Goal: Entertainment & Leisure: Consume media (video, audio)

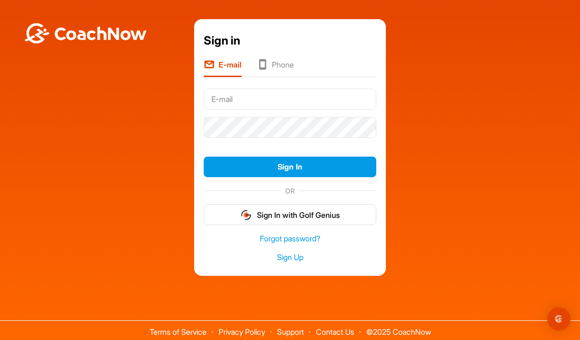
type input "[EMAIL_ADDRESS][DOMAIN_NAME]"
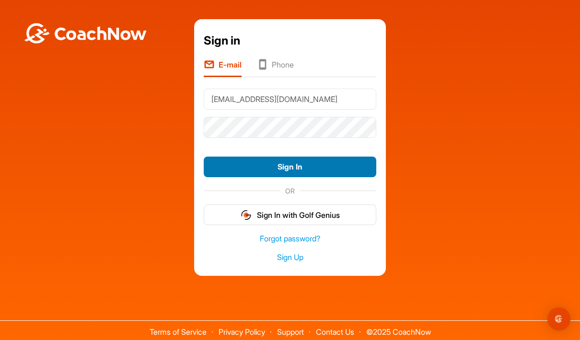
click at [347, 177] on button "Sign In" at bounding box center [290, 167] width 173 height 21
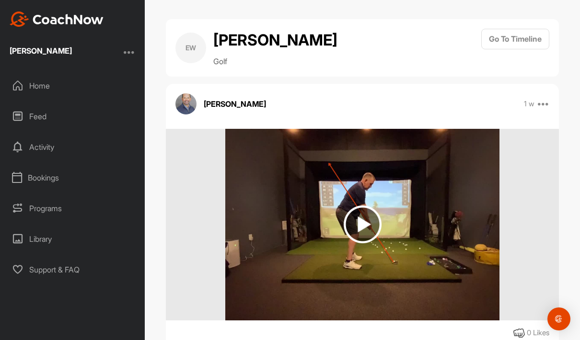
click at [482, 106] on div "[PERSON_NAME] 1 w Report Delete" at bounding box center [362, 104] width 393 height 21
click at [363, 229] on img at bounding box center [363, 225] width 38 height 38
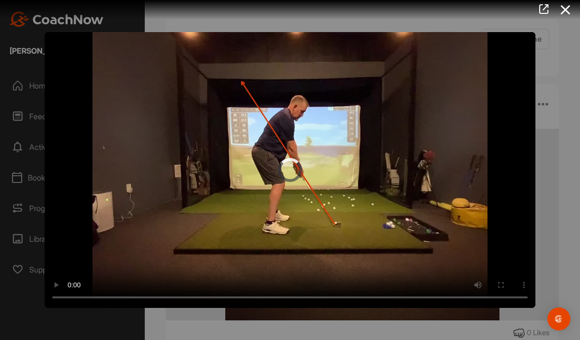
click at [290, 175] on video "Video Player" at bounding box center [290, 170] width 491 height 276
click at [463, 96] on video "Video Player" at bounding box center [290, 170] width 491 height 276
click at [343, 132] on video "Video Player" at bounding box center [290, 170] width 491 height 276
click at [296, 166] on video "Video Player" at bounding box center [290, 170] width 491 height 276
click at [568, 12] on icon at bounding box center [566, 10] width 22 height 18
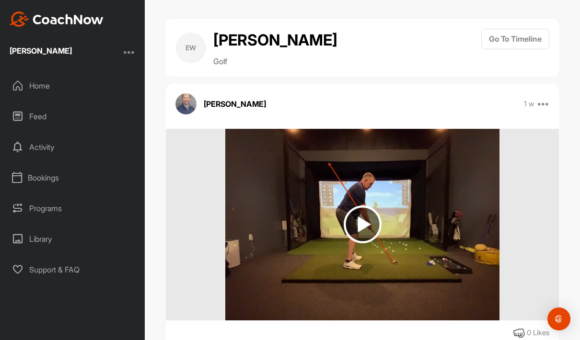
click at [34, 87] on div "Home" at bounding box center [72, 86] width 135 height 24
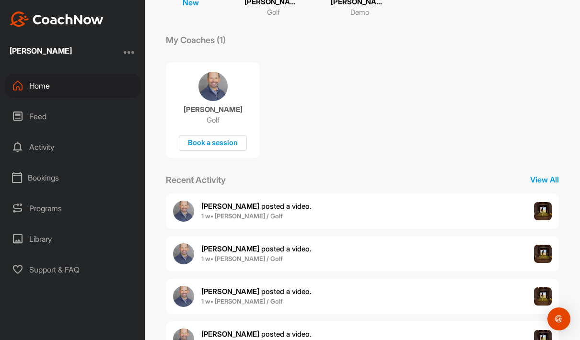
scroll to position [38, 0]
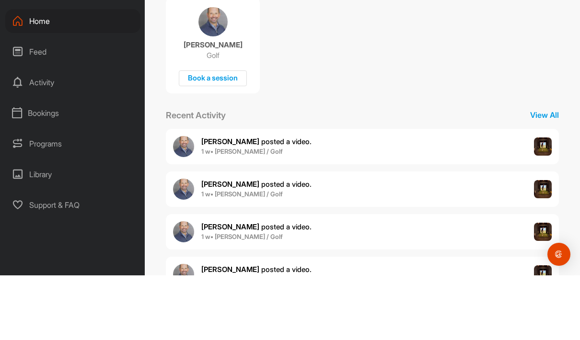
click at [396, 322] on div "[PERSON_NAME] posted a video . 1 w • [PERSON_NAME] / Golf" at bounding box center [362, 339] width 393 height 35
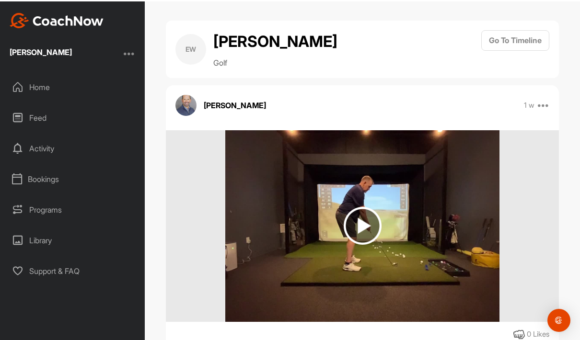
scroll to position [38, 0]
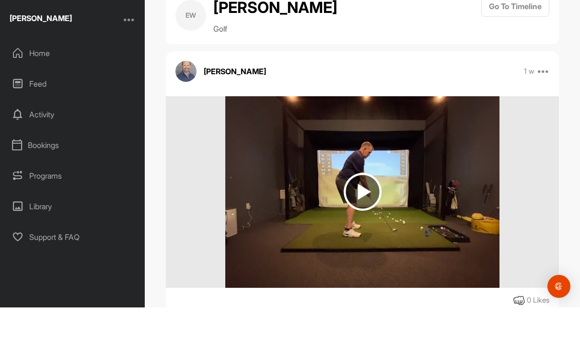
click at [364, 206] on img at bounding box center [363, 225] width 38 height 38
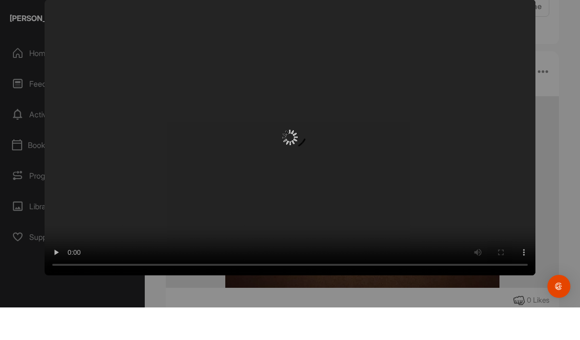
scroll to position [39, 0]
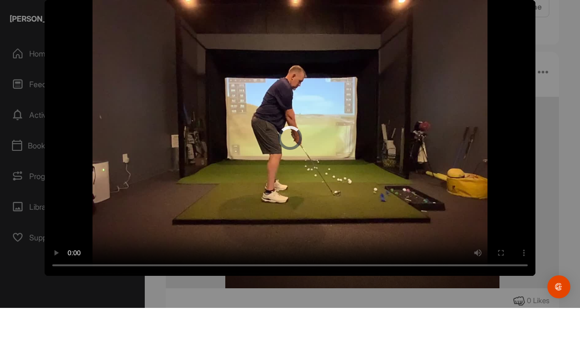
click at [292, 134] on video "Video Player" at bounding box center [290, 170] width 491 height 276
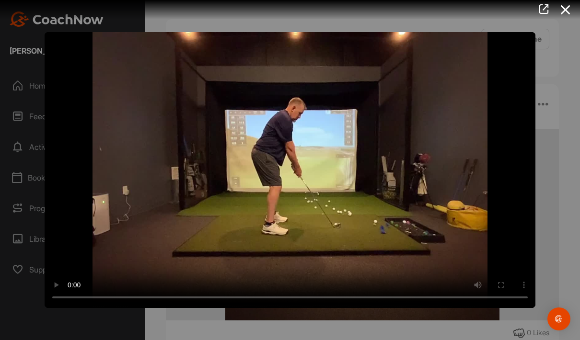
scroll to position [0, 0]
click at [575, 3] on icon at bounding box center [566, 10] width 22 height 18
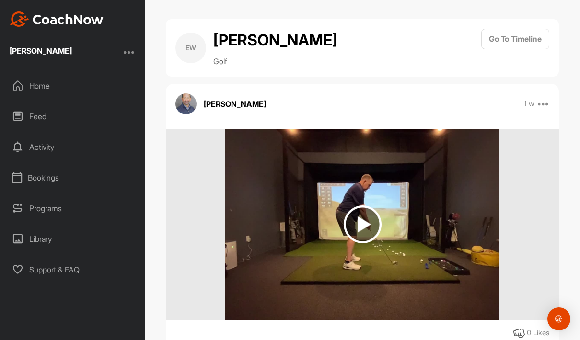
click at [39, 88] on div "Home" at bounding box center [72, 86] width 135 height 24
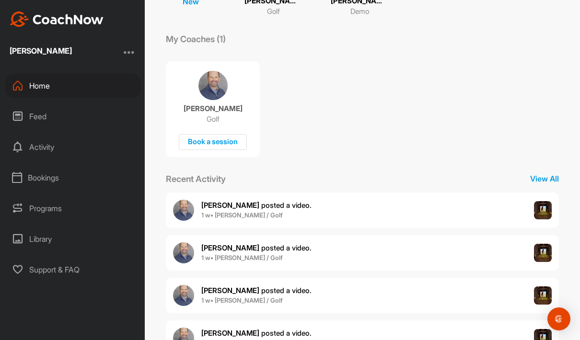
scroll to position [138, 0]
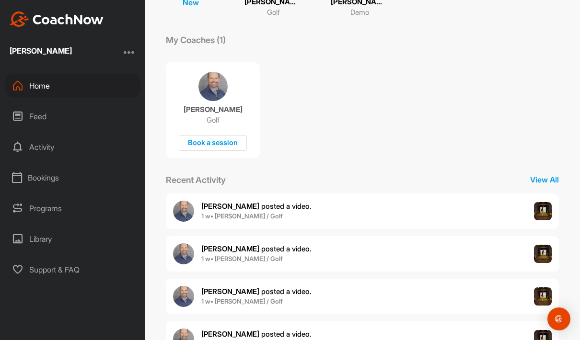
click at [455, 297] on div "[PERSON_NAME] posted a video . 1 w • [PERSON_NAME] / Golf" at bounding box center [362, 296] width 393 height 35
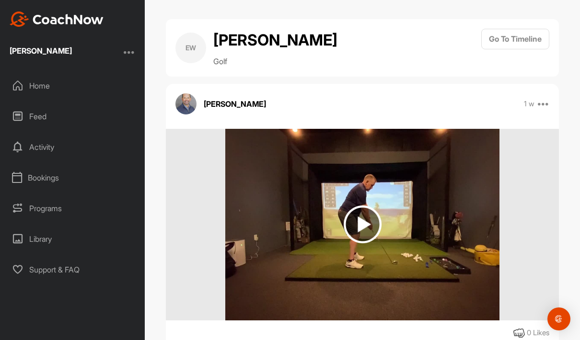
click at [364, 217] on img at bounding box center [363, 225] width 38 height 38
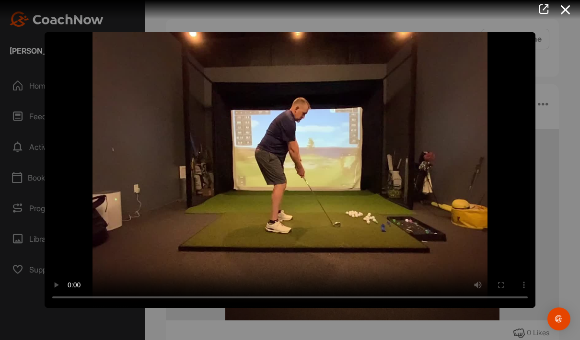
click at [289, 169] on video "Video Player" at bounding box center [290, 170] width 491 height 276
click at [565, 12] on icon at bounding box center [566, 10] width 22 height 18
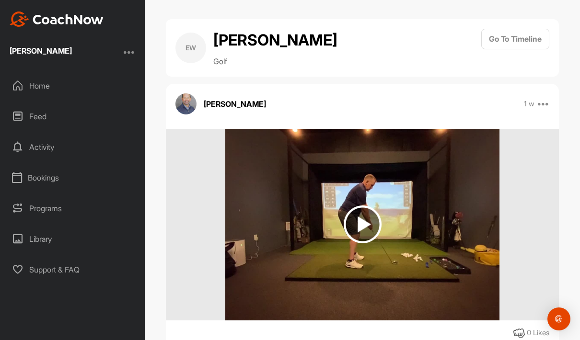
click at [31, 82] on div "Home" at bounding box center [72, 86] width 135 height 24
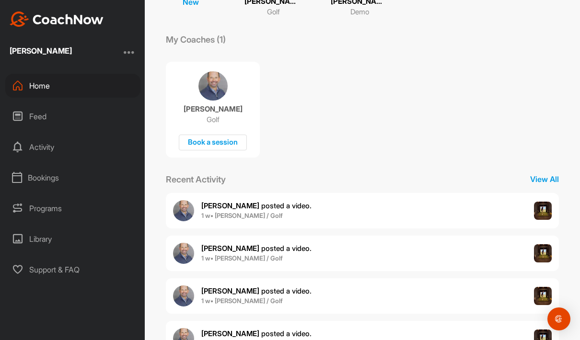
scroll to position [138, 0]
click at [425, 255] on div "[PERSON_NAME] posted a video . 1 w • [PERSON_NAME] / Golf" at bounding box center [362, 253] width 393 height 35
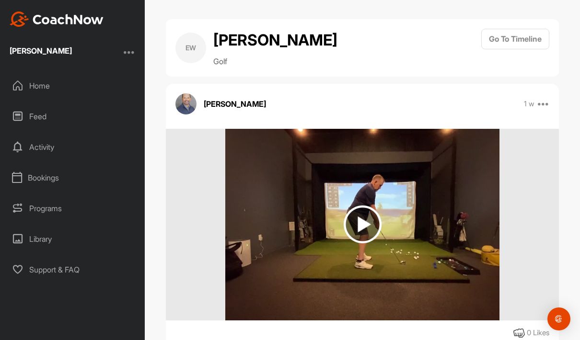
click at [370, 224] on img at bounding box center [363, 225] width 38 height 38
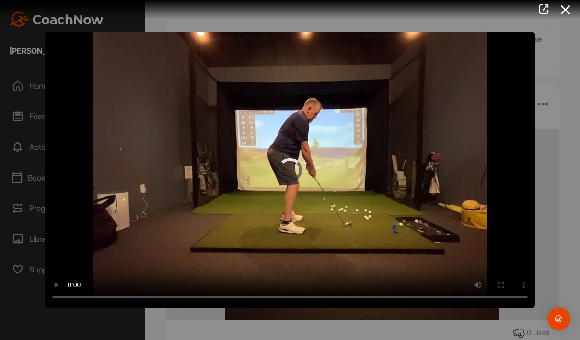
click at [293, 174] on video "Video Player" at bounding box center [290, 170] width 491 height 276
click at [569, 5] on icon at bounding box center [566, 10] width 22 height 18
